Goal: Transaction & Acquisition: Purchase product/service

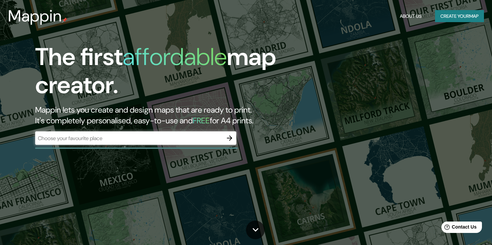
click at [187, 133] on div "​" at bounding box center [135, 137] width 201 height 13
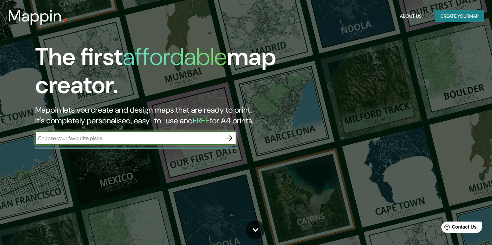
click at [186, 137] on input "text" at bounding box center [129, 139] width 188 height 8
type input "[GEOGRAPHIC_DATA]"
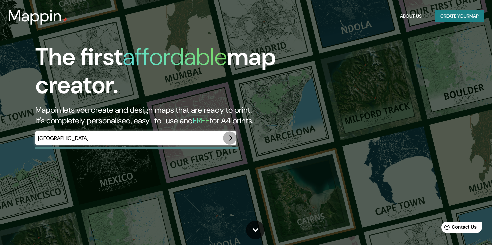
click at [227, 136] on icon "button" at bounding box center [230, 138] width 8 height 8
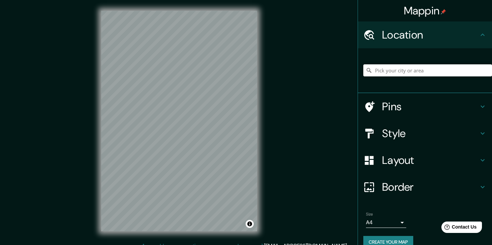
click at [332, 3] on div "Mappin Location Pins Style Layout Border Choose a border. Hint : you can make l…" at bounding box center [246, 126] width 492 height 253
click at [342, 40] on div "Mappin Location Pins Style Layout Border Choose a border. Hint : you can make l…" at bounding box center [246, 126] width 492 height 253
click at [316, 0] on div "Mappin Location Pins Style Layout Border Choose a border. Hint : you can make l…" at bounding box center [246, 126] width 492 height 253
click at [338, 44] on div "Mappin Location Pins Style Layout Border Choose a border. Hint : you can make l…" at bounding box center [246, 126] width 492 height 253
click at [292, 99] on div "Mappin Location Pins Style Layout Border Choose a border. Hint : you can make l…" at bounding box center [246, 126] width 492 height 253
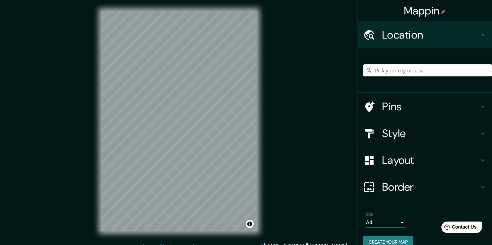
click at [49, 130] on div "Mappin Location Pins Style Layout Border Choose a border. Hint : you can make l…" at bounding box center [246, 126] width 492 height 253
click at [77, 170] on div "Mappin Location Pins Style Layout Border Choose a border. Hint : you can make l…" at bounding box center [246, 126] width 492 height 253
click at [114, 245] on html "Mappin Location Pins Style Layout Border Choose a border. Hint : you can make l…" at bounding box center [246, 122] width 492 height 245
click at [97, 162] on div "© Mapbox © OpenStreetMap Improve this map" at bounding box center [179, 121] width 177 height 242
click at [309, 141] on div "Mappin Location Pins Style Layout Border Choose a border. Hint : you can make l…" at bounding box center [246, 126] width 492 height 253
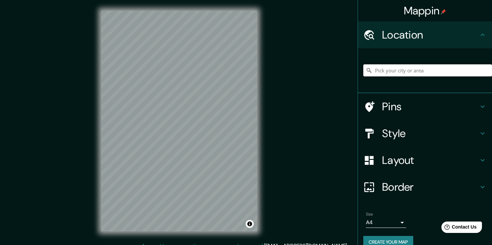
click at [259, 105] on div "© Mapbox © OpenStreetMap Improve this map" at bounding box center [179, 121] width 177 height 242
click at [314, 107] on div "Mappin Location Pins Style Layout Border Choose a border. Hint : you can make l…" at bounding box center [246, 126] width 492 height 253
click at [280, 8] on div "Mappin Location Pins Style Layout Border Choose a border. Hint : you can make l…" at bounding box center [246, 126] width 492 height 253
click at [285, 36] on div "Mappin Location Pins Style Layout Border Choose a border. Hint : you can make l…" at bounding box center [246, 126] width 492 height 253
click at [270, 69] on div "Mappin Location Pins Style Layout Border Choose a border. Hint : you can make l…" at bounding box center [246, 126] width 492 height 253
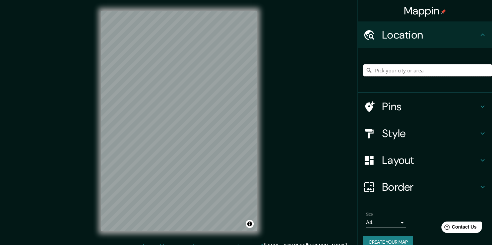
click at [384, 72] on input "Pick your city or area" at bounding box center [428, 70] width 129 height 12
type input "M"
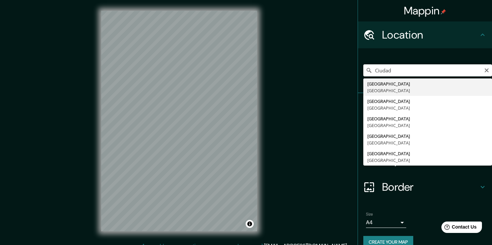
type input "[GEOGRAPHIC_DATA], [GEOGRAPHIC_DATA]"
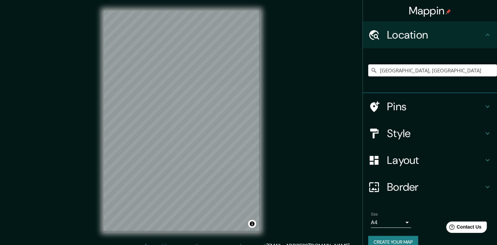
click at [401, 226] on body "Mappin Location [GEOGRAPHIC_DATA], [GEOGRAPHIC_DATA] Pins Style Layout Border C…" at bounding box center [248, 122] width 497 height 245
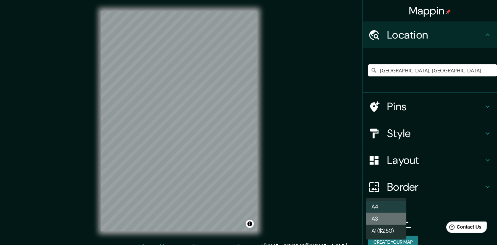
click at [395, 220] on li "A3" at bounding box center [386, 219] width 40 height 12
click at [396, 223] on body "Mappin Location [GEOGRAPHIC_DATA], [GEOGRAPHIC_DATA] Pins Style Layout Border C…" at bounding box center [248, 122] width 497 height 245
click at [383, 201] on li "A4" at bounding box center [386, 207] width 40 height 12
type input "single"
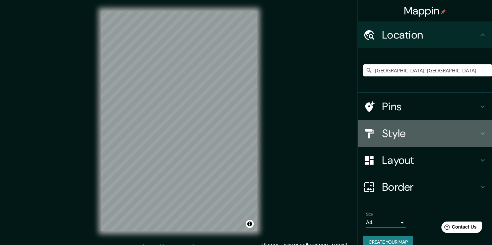
click at [434, 139] on h4 "Style" at bounding box center [430, 133] width 97 height 13
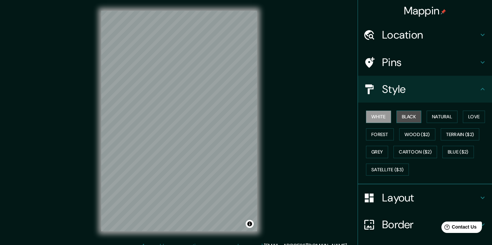
click at [400, 113] on button "Black" at bounding box center [409, 117] width 25 height 12
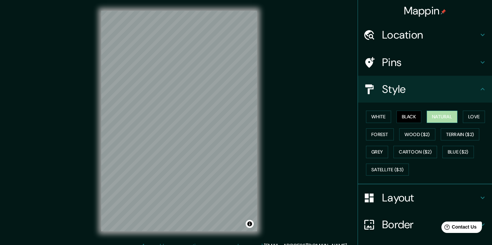
click at [430, 113] on button "Natural" at bounding box center [442, 117] width 31 height 12
click at [467, 119] on button "Love" at bounding box center [474, 117] width 22 height 12
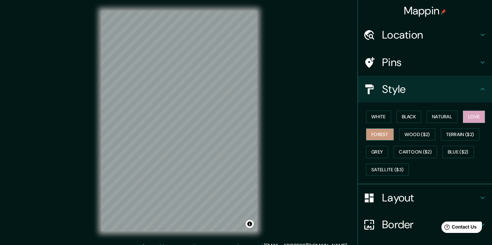
click at [379, 133] on button "Forest" at bounding box center [380, 134] width 28 height 12
click at [412, 132] on button "Wood ($2)" at bounding box center [418, 134] width 36 height 12
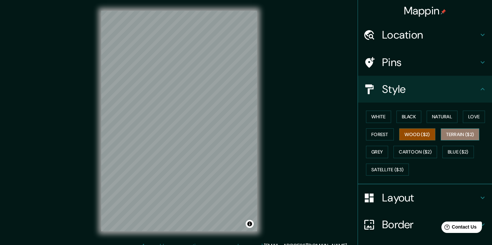
click at [445, 132] on button "Terrain ($2)" at bounding box center [460, 134] width 39 height 12
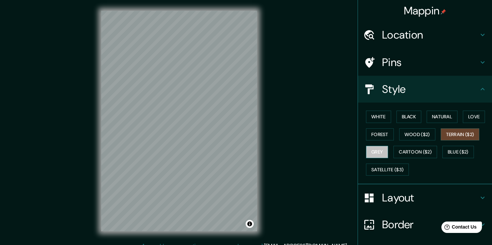
click at [374, 155] on button "Grey" at bounding box center [377, 152] width 22 height 12
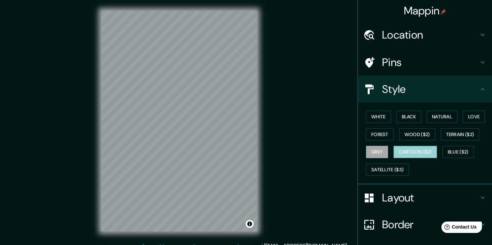
click at [407, 151] on button "Cartoon ($2)" at bounding box center [416, 152] width 44 height 12
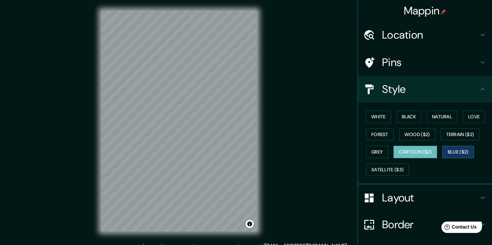
click at [449, 150] on button "Blue ($2)" at bounding box center [459, 152] width 32 height 12
click at [388, 170] on button "Satellite ($3)" at bounding box center [387, 170] width 43 height 12
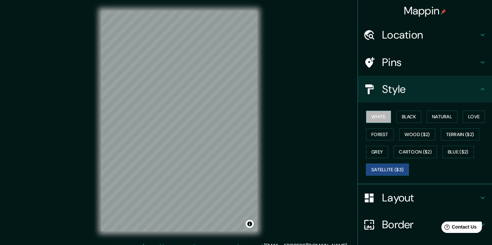
click at [375, 114] on button "White" at bounding box center [378, 117] width 25 height 12
click at [371, 141] on div "White Black Natural Love Forest Wood ($2) Terrain ($2) Grey Cartoon ($2) Blue (…" at bounding box center [428, 143] width 129 height 70
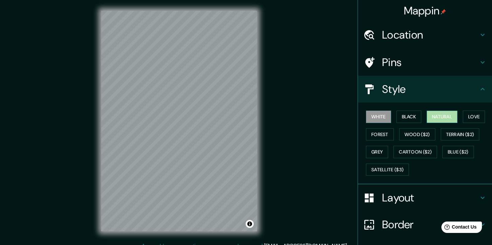
click at [430, 122] on button "Natural" at bounding box center [442, 117] width 31 height 12
click at [410, 111] on button "Black" at bounding box center [409, 117] width 25 height 12
click at [373, 141] on div "White Black Natural Love Forest Wood ($2) Terrain ($2) Grey Cartoon ($2) Blue (…" at bounding box center [428, 143] width 129 height 70
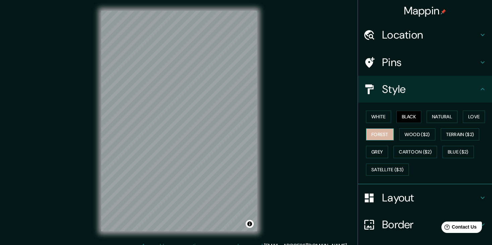
click at [376, 138] on button "Forest" at bounding box center [380, 134] width 28 height 12
click at [415, 130] on button "Wood ($2)" at bounding box center [418, 134] width 36 height 12
click at [409, 116] on button "Black" at bounding box center [409, 117] width 25 height 12
click at [436, 117] on button "Natural" at bounding box center [442, 117] width 31 height 12
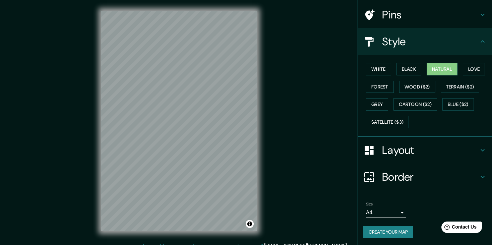
scroll to position [8, 0]
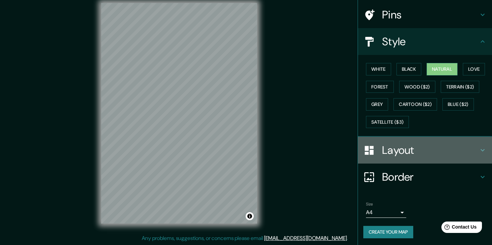
click at [434, 146] on h4 "Layout" at bounding box center [430, 150] width 97 height 13
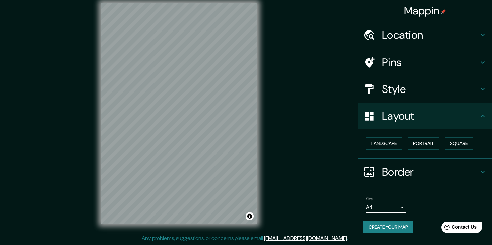
scroll to position [0, 0]
click at [393, 147] on button "Landscape" at bounding box center [384, 144] width 36 height 12
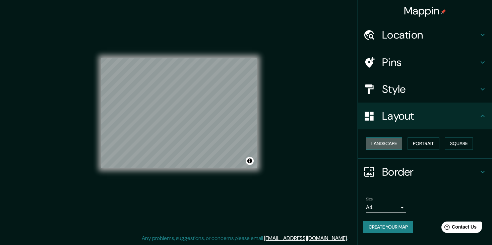
click at [393, 147] on button "Landscape" at bounding box center [384, 144] width 36 height 12
click at [435, 143] on button "Portrait" at bounding box center [424, 144] width 32 height 12
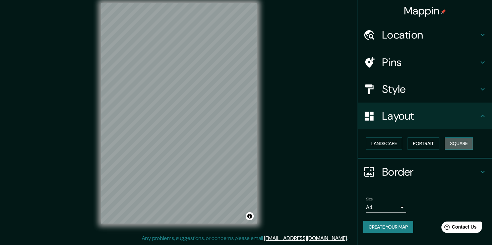
click at [461, 146] on button "Square" at bounding box center [459, 144] width 28 height 12
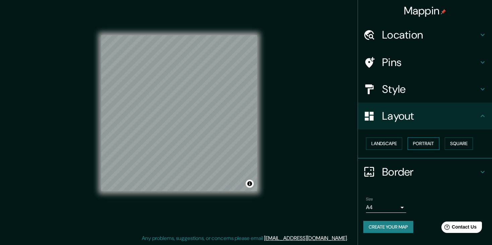
click at [416, 146] on button "Portrait" at bounding box center [424, 144] width 32 height 12
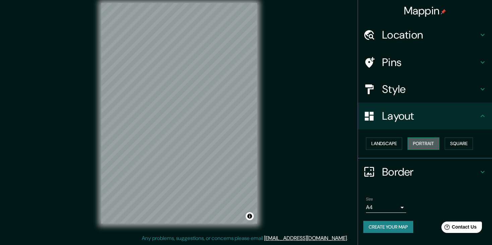
click at [416, 146] on button "Portrait" at bounding box center [424, 144] width 32 height 12
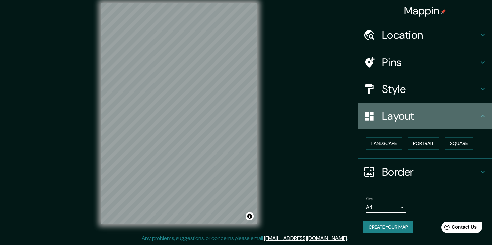
click at [480, 119] on icon at bounding box center [483, 116] width 8 height 8
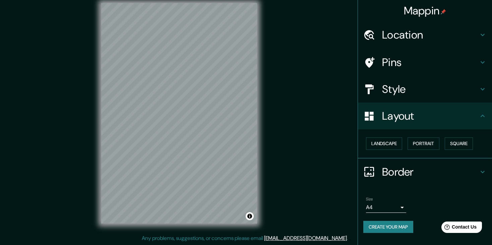
drag, startPoint x: 289, startPoint y: 124, endPoint x: 290, endPoint y: 154, distance: 29.9
click at [290, 154] on div "Mappin Location [GEOGRAPHIC_DATA], [GEOGRAPHIC_DATA] Pins Style Layout Landscap…" at bounding box center [246, 118] width 492 height 253
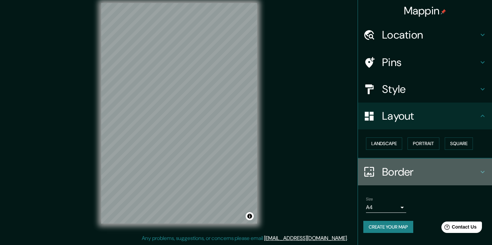
click at [442, 174] on h4 "Border" at bounding box center [430, 171] width 97 height 13
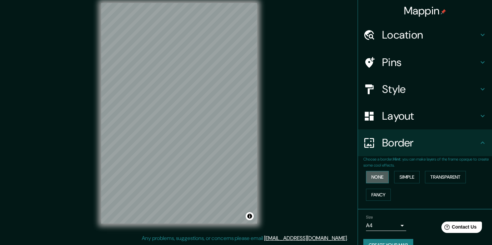
click at [373, 180] on button "None" at bounding box center [377, 177] width 23 height 12
click at [410, 180] on button "Simple" at bounding box center [406, 177] width 25 height 12
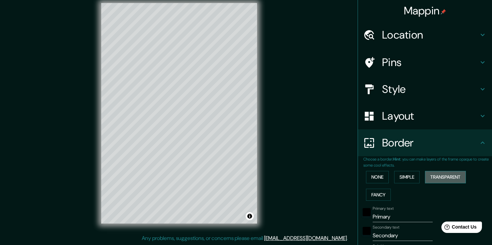
click at [425, 176] on button "Transparent" at bounding box center [445, 177] width 41 height 12
click at [368, 200] on button "Fancy" at bounding box center [378, 195] width 25 height 12
click at [369, 180] on button "None" at bounding box center [377, 177] width 23 height 12
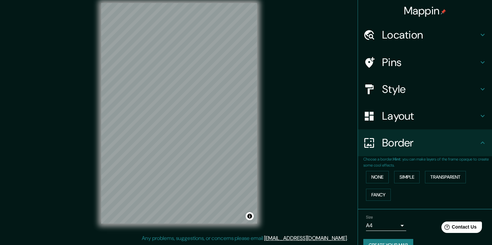
scroll to position [13, 0]
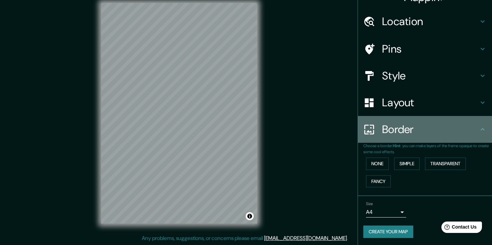
click at [475, 134] on div "Border" at bounding box center [425, 129] width 134 height 27
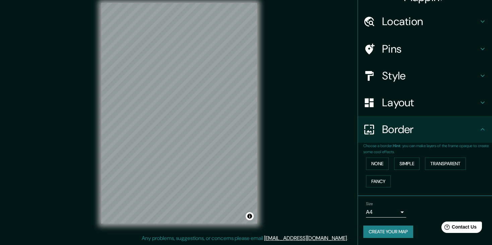
click at [477, 82] on div "Style" at bounding box center [425, 75] width 134 height 27
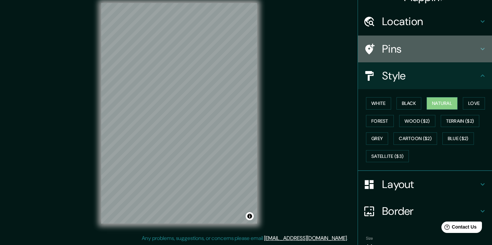
click at [465, 43] on h4 "Pins" at bounding box center [430, 48] width 97 height 13
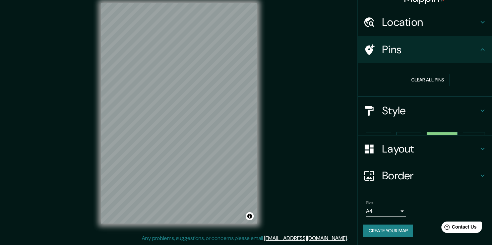
scroll to position [1, 0]
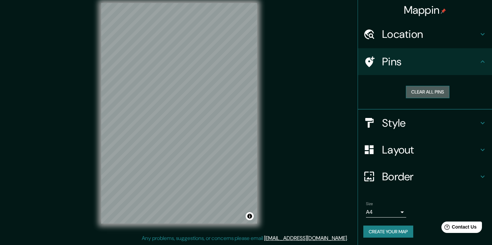
click at [429, 89] on button "Clear all pins" at bounding box center [428, 92] width 44 height 12
click at [183, 127] on div at bounding box center [182, 128] width 5 height 5
click at [97, 139] on div "© Mapbox © OpenStreetMap Improve this map" at bounding box center [179, 113] width 177 height 242
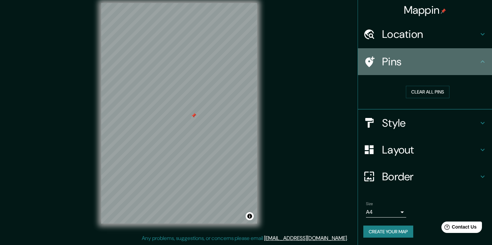
click at [456, 53] on div "Pins" at bounding box center [425, 61] width 134 height 27
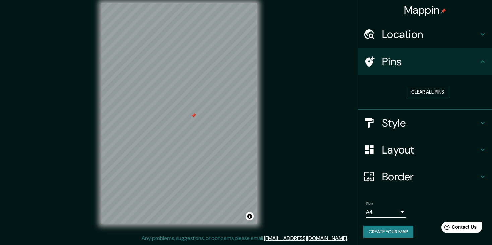
scroll to position [0, 0]
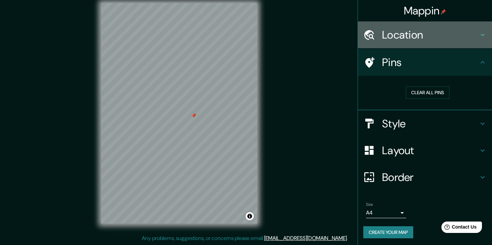
click at [458, 36] on h4 "Location" at bounding box center [430, 34] width 97 height 13
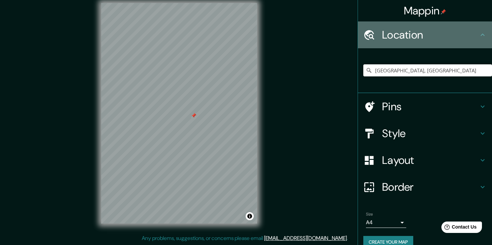
click at [458, 36] on h4 "Location" at bounding box center [430, 34] width 97 height 13
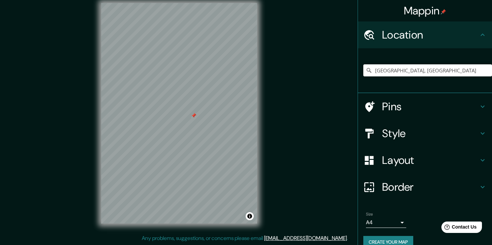
click at [437, 136] on h4 "Style" at bounding box center [430, 133] width 97 height 13
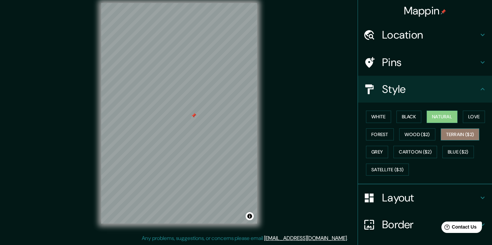
click at [450, 135] on button "Terrain ($2)" at bounding box center [460, 134] width 39 height 12
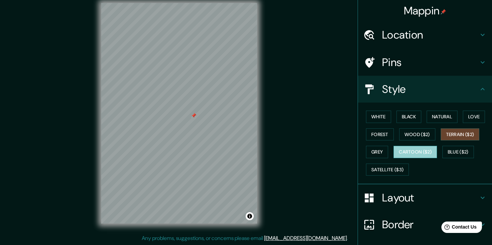
click at [418, 150] on button "Cartoon ($2)" at bounding box center [416, 152] width 44 height 12
click at [179, 237] on html "Mappin Location [GEOGRAPHIC_DATA], [GEOGRAPHIC_DATA] Pins Style White Black Nat…" at bounding box center [246, 114] width 492 height 245
click at [276, 178] on div "Mappin Location [GEOGRAPHIC_DATA], [GEOGRAPHIC_DATA] Pins Style White Black Nat…" at bounding box center [246, 118] width 492 height 253
click at [262, 131] on div "© Mapbox © OpenStreetMap Improve this map" at bounding box center [179, 113] width 177 height 242
click at [197, 113] on div at bounding box center [195, 111] width 5 height 5
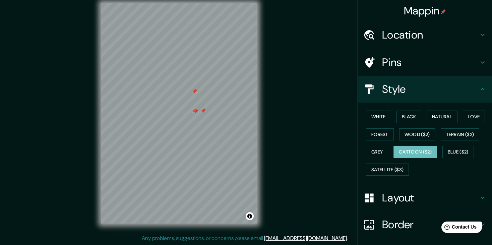
click at [195, 110] on div at bounding box center [195, 111] width 5 height 5
click at [195, 110] on div at bounding box center [194, 110] width 5 height 5
click at [203, 110] on div at bounding box center [203, 110] width 5 height 5
click at [193, 93] on div at bounding box center [194, 91] width 5 height 5
click at [38, 172] on div "Mappin Location [GEOGRAPHIC_DATA], [GEOGRAPHIC_DATA] Pins Style White Black Nat…" at bounding box center [246, 118] width 492 height 253
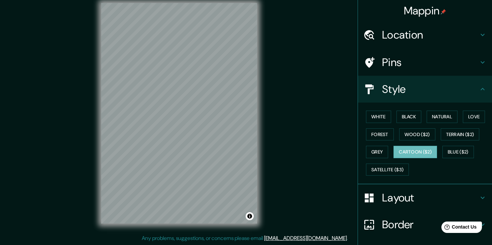
click at [72, 143] on div "Mappin Location [GEOGRAPHIC_DATA], [GEOGRAPHIC_DATA] Pins Style White Black Nat…" at bounding box center [246, 118] width 492 height 253
click at [281, 144] on div "Mappin Location [GEOGRAPHIC_DATA], [GEOGRAPHIC_DATA] Pins Style White Black Nat…" at bounding box center [246, 118] width 492 height 253
click at [259, 139] on div "© Mapbox © OpenStreetMap Improve this map" at bounding box center [179, 113] width 177 height 242
click at [200, 179] on div at bounding box center [201, 179] width 5 height 5
click at [382, 165] on button "Satellite ($3)" at bounding box center [387, 170] width 43 height 12
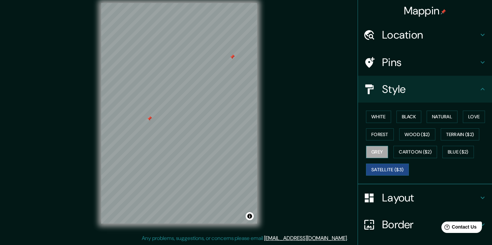
click at [372, 152] on button "Grey" at bounding box center [377, 152] width 22 height 12
click at [385, 121] on button "White" at bounding box center [378, 117] width 25 height 12
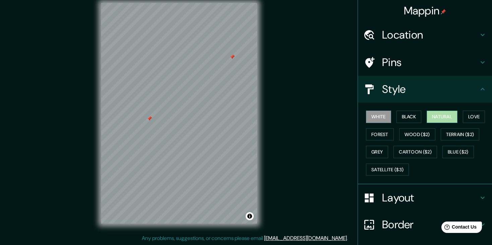
click at [442, 118] on button "Natural" at bounding box center [442, 117] width 31 height 12
click at [372, 119] on button "White" at bounding box center [378, 117] width 25 height 12
click at [405, 118] on button "Black" at bounding box center [409, 117] width 25 height 12
click at [442, 111] on button "Natural" at bounding box center [442, 117] width 31 height 12
click at [374, 136] on button "Forest" at bounding box center [380, 134] width 28 height 12
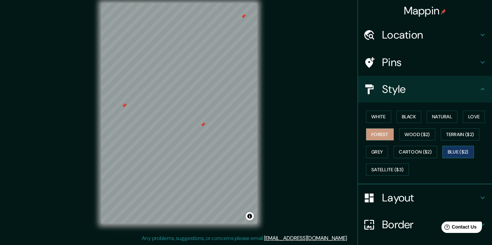
click at [458, 151] on button "Blue ($2)" at bounding box center [459, 152] width 32 height 12
click at [372, 149] on button "Grey" at bounding box center [377, 152] width 22 height 12
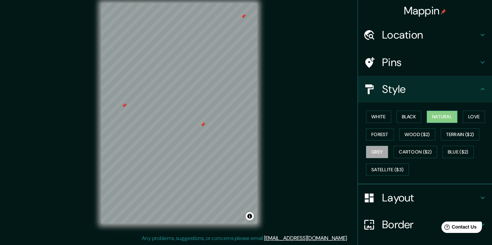
click at [444, 122] on button "Natural" at bounding box center [442, 117] width 31 height 12
click at [420, 132] on button "Wood ($2)" at bounding box center [418, 134] width 36 height 12
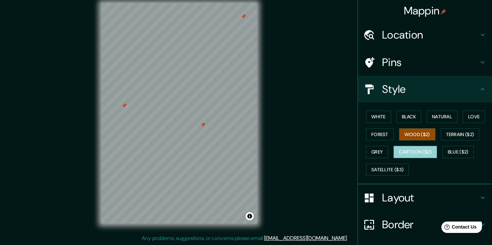
click at [408, 146] on button "Cartoon ($2)" at bounding box center [416, 152] width 44 height 12
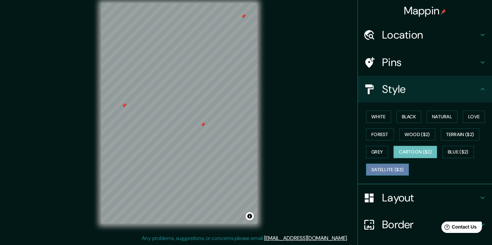
click at [398, 174] on button "Satellite ($3)" at bounding box center [387, 170] width 43 height 12
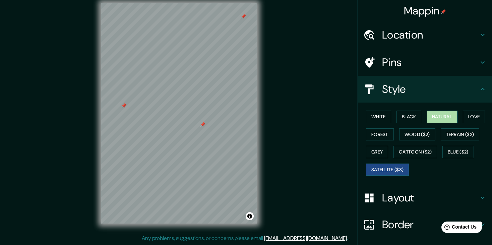
click at [430, 119] on button "Natural" at bounding box center [442, 117] width 31 height 12
click at [202, 125] on div at bounding box center [202, 124] width 5 height 5
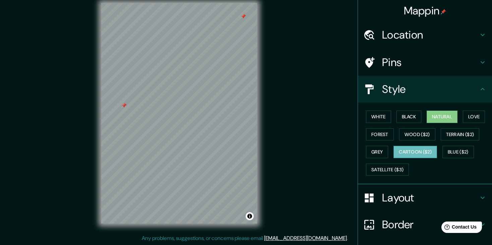
scroll to position [48, 0]
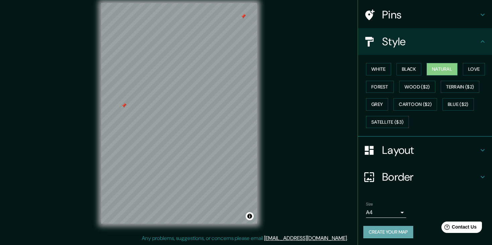
click at [386, 227] on button "Create your map" at bounding box center [389, 232] width 50 height 12
click at [378, 232] on button "Create your map" at bounding box center [389, 232] width 50 height 12
drag, startPoint x: 262, startPoint y: 218, endPoint x: 344, endPoint y: 226, distance: 82.9
click at [344, 226] on div "Mappin Location [GEOGRAPHIC_DATA], [GEOGRAPHIC_DATA] Pins Style White Black Nat…" at bounding box center [246, 118] width 492 height 253
click at [276, 42] on div "Mappin Location [GEOGRAPHIC_DATA], [GEOGRAPHIC_DATA] Pins Style White Black Nat…" at bounding box center [246, 118] width 492 height 253
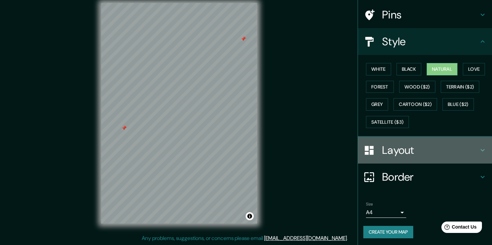
click at [368, 160] on div "Layout" at bounding box center [425, 150] width 134 height 27
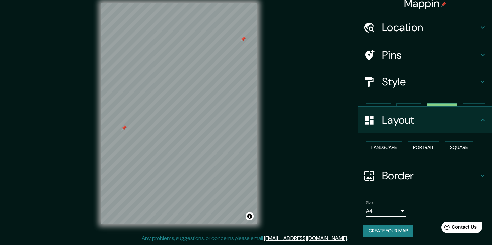
scroll to position [0, 0]
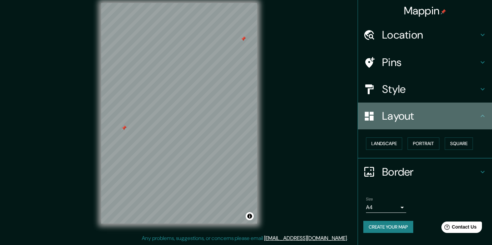
click at [423, 120] on h4 "Layout" at bounding box center [430, 115] width 97 height 13
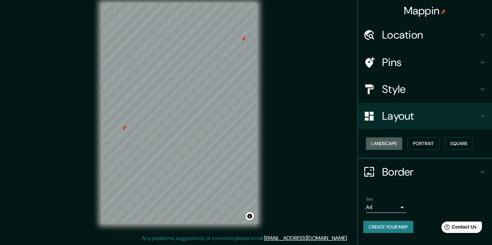
click at [392, 144] on button "Landscape" at bounding box center [384, 144] width 36 height 12
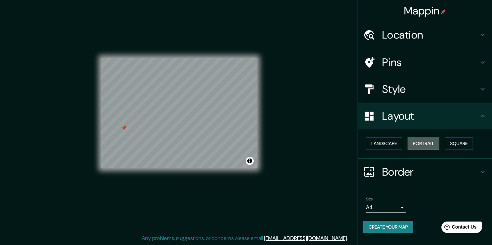
click at [420, 143] on button "Portrait" at bounding box center [424, 144] width 32 height 12
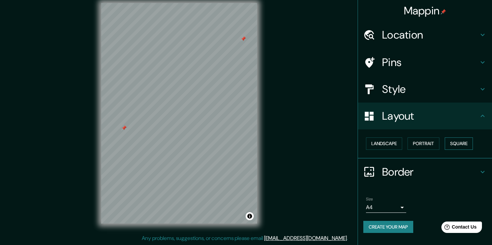
click at [446, 142] on button "Square" at bounding box center [459, 144] width 28 height 12
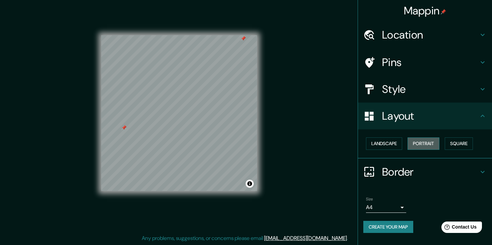
click at [416, 143] on button "Portrait" at bounding box center [424, 144] width 32 height 12
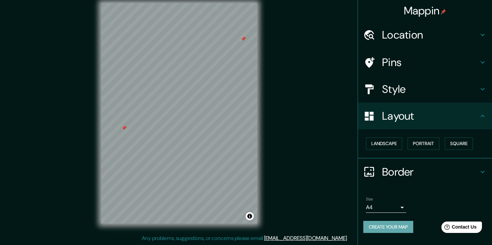
click at [385, 226] on button "Create your map" at bounding box center [389, 227] width 50 height 12
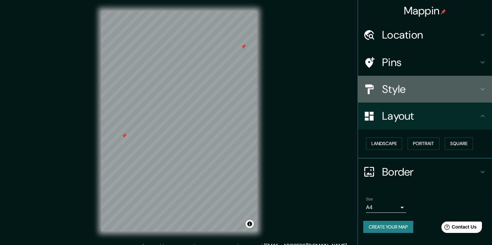
click at [483, 89] on icon at bounding box center [483, 89] width 8 height 8
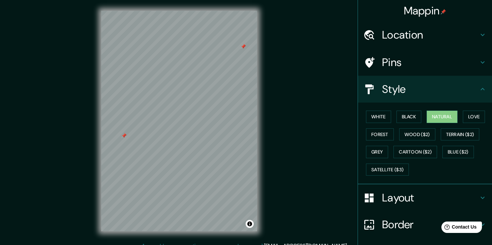
scroll to position [48, 0]
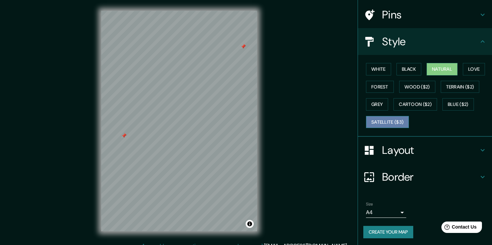
click at [385, 123] on button "Satellite ($3)" at bounding box center [387, 122] width 43 height 12
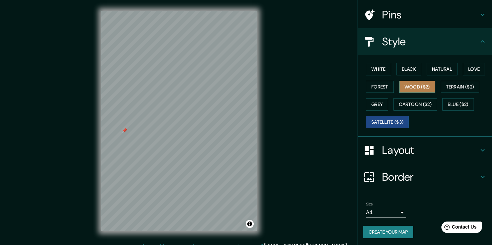
click at [419, 83] on button "Wood ($2)" at bounding box center [418, 87] width 36 height 12
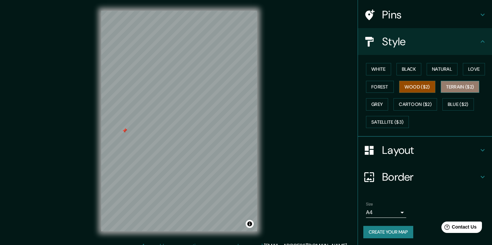
click at [456, 82] on button "Terrain ($2)" at bounding box center [460, 87] width 39 height 12
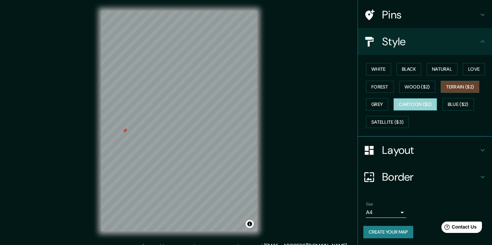
click at [423, 101] on button "Cartoon ($2)" at bounding box center [416, 104] width 44 height 12
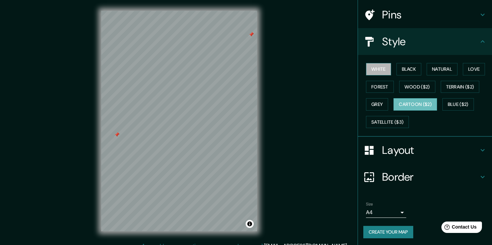
click at [381, 72] on button "White" at bounding box center [378, 69] width 25 height 12
click at [406, 69] on button "Black" at bounding box center [409, 69] width 25 height 12
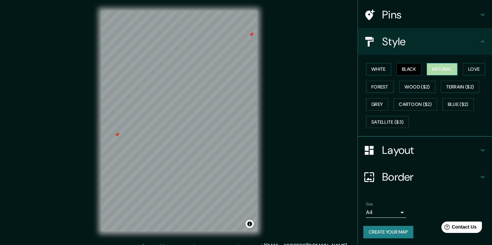
click at [431, 66] on button "Natural" at bounding box center [442, 69] width 31 height 12
click at [472, 65] on button "Love" at bounding box center [474, 69] width 22 height 12
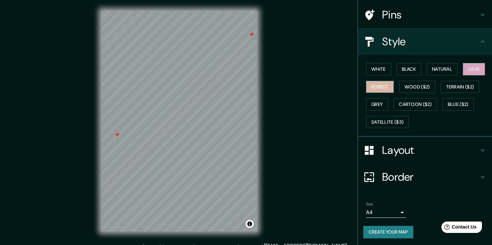
click at [370, 81] on button "Forest" at bounding box center [380, 87] width 28 height 12
click at [375, 107] on button "Grey" at bounding box center [377, 104] width 22 height 12
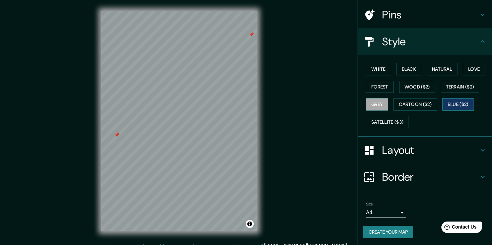
click at [460, 109] on button "Blue ($2)" at bounding box center [459, 104] width 32 height 12
drag, startPoint x: 480, startPoint y: 64, endPoint x: 463, endPoint y: 69, distance: 17.4
click at [463, 69] on div "White Black Natural Love Forest Wood ($2) Terrain ($2) Grey Cartoon ($2) Blue (…" at bounding box center [428, 95] width 129 height 70
click at [463, 69] on button "Love" at bounding box center [474, 69] width 22 height 12
